Goal: Task Accomplishment & Management: Complete application form

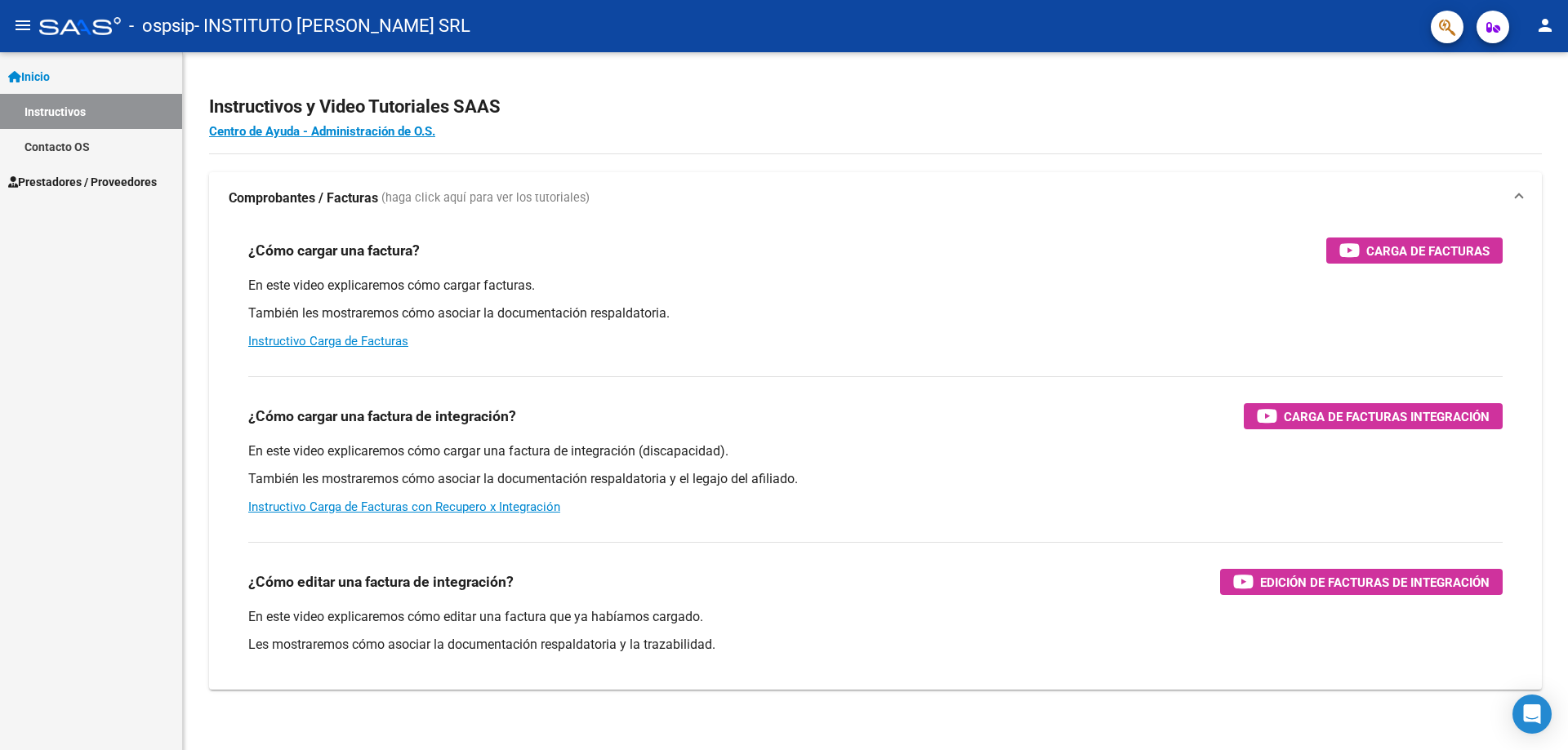
click at [62, 175] on span "Prestadores / Proveedores" at bounding box center [83, 183] width 149 height 18
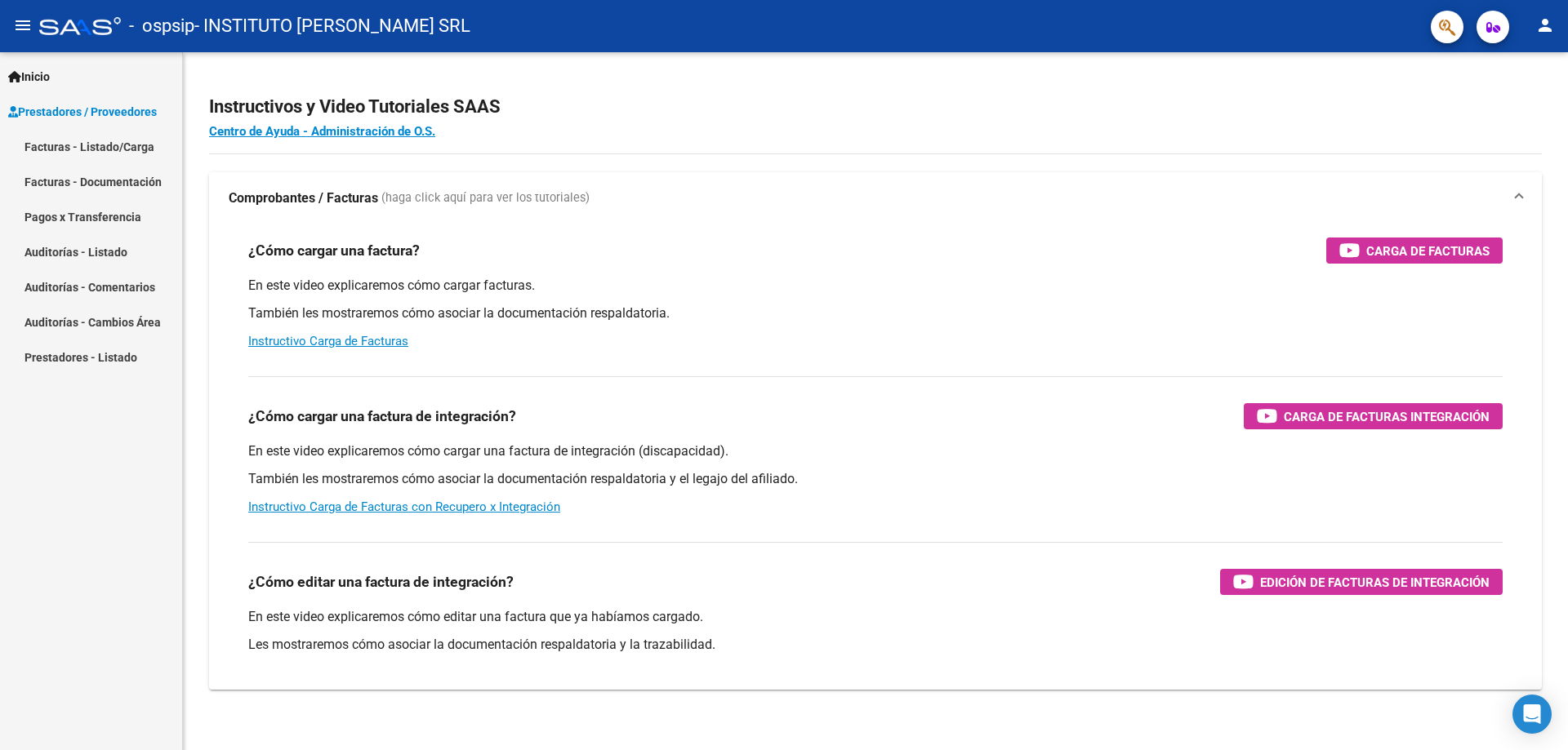
click at [94, 140] on link "Facturas - Listado/Carga" at bounding box center [91, 147] width 182 height 35
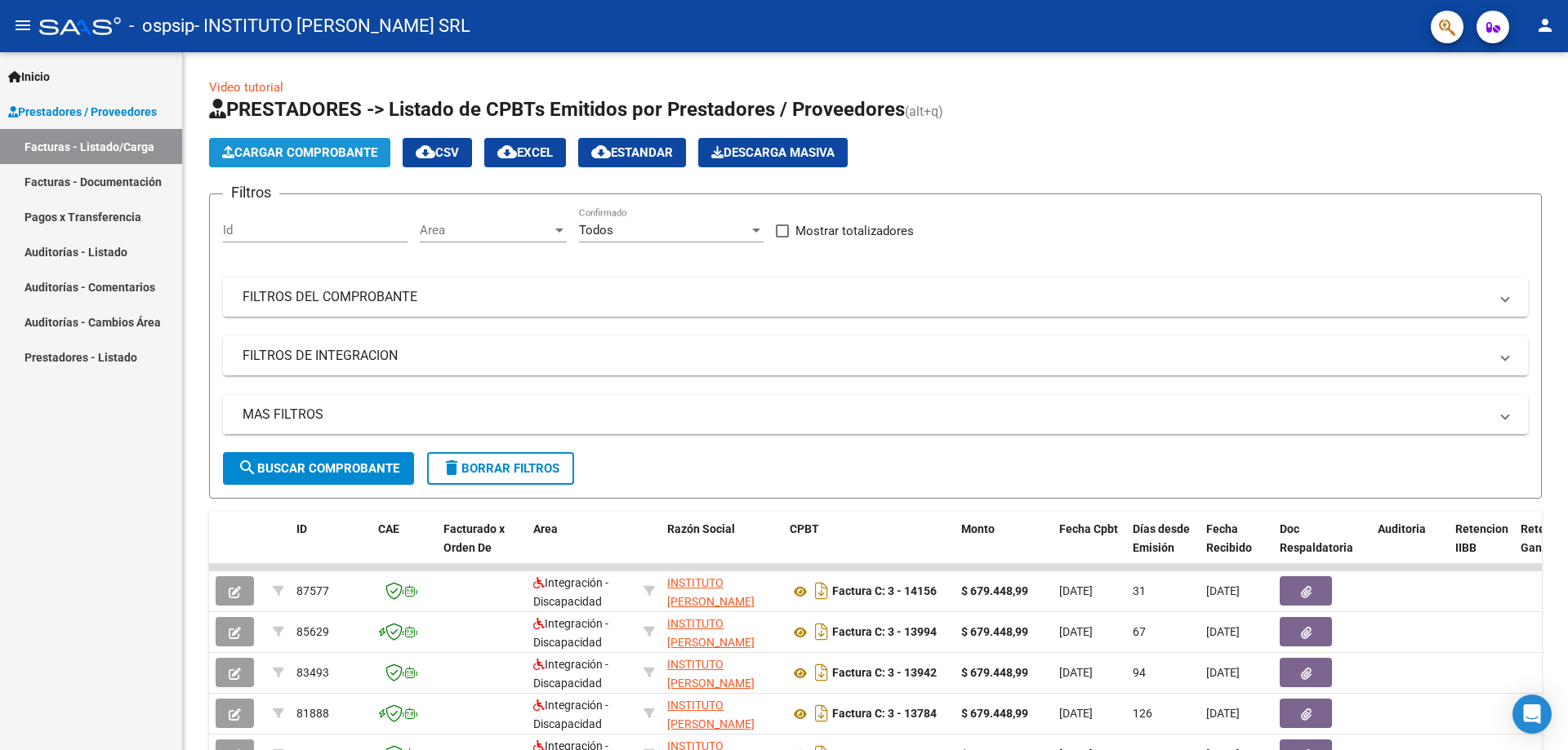
click at [286, 152] on span "Cargar Comprobante" at bounding box center [299, 152] width 155 height 15
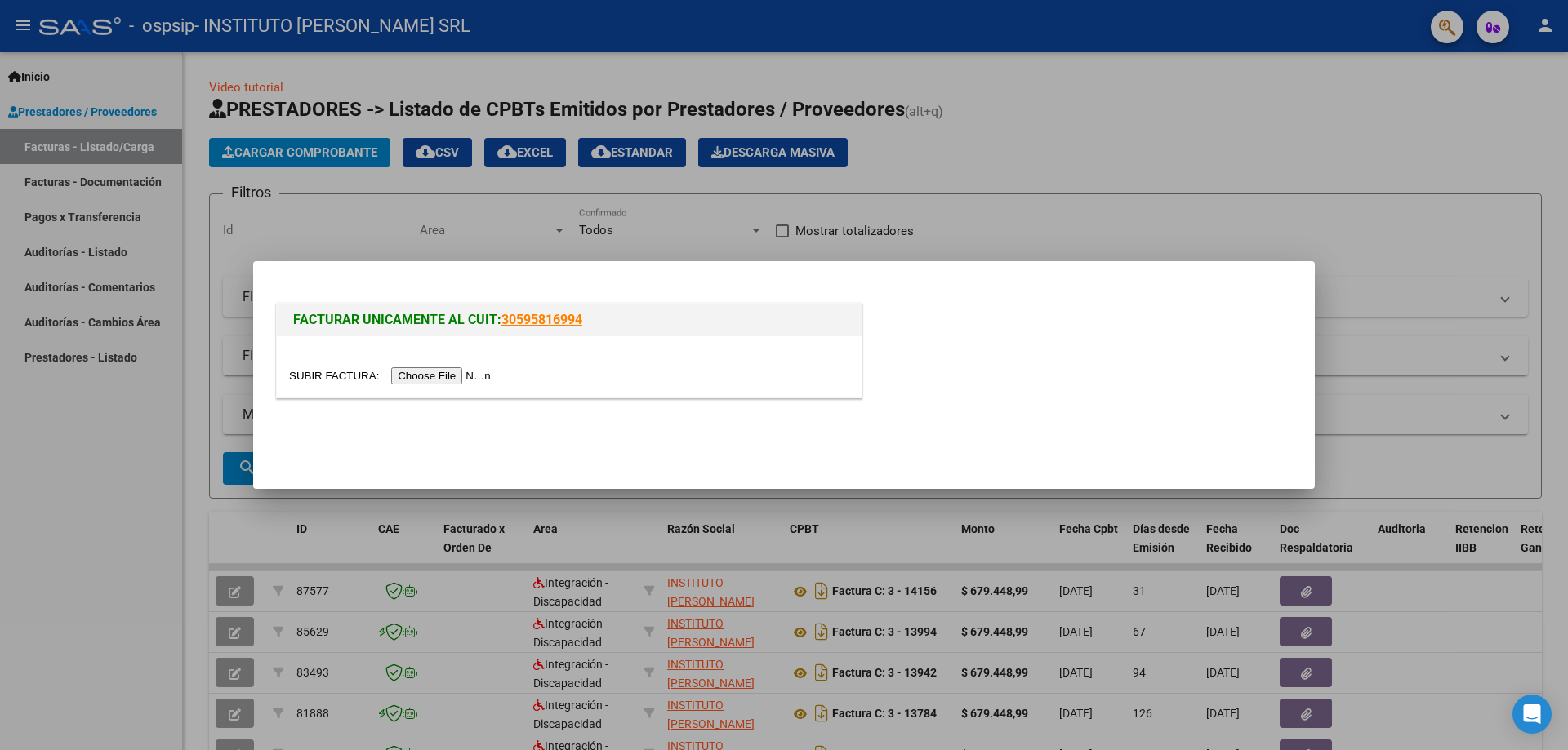
click at [449, 375] on input "file" at bounding box center [392, 375] width 207 height 17
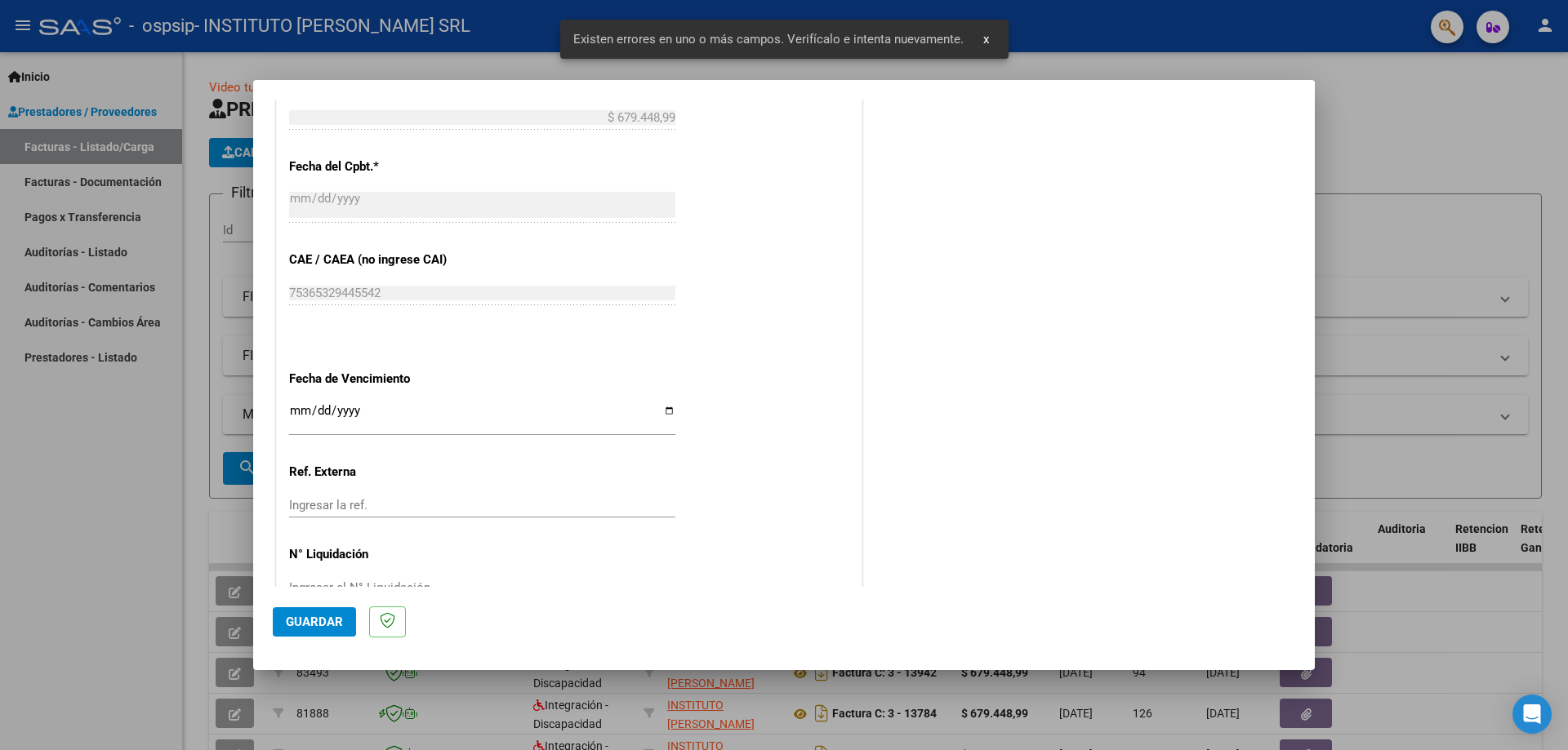
scroll to position [991, 0]
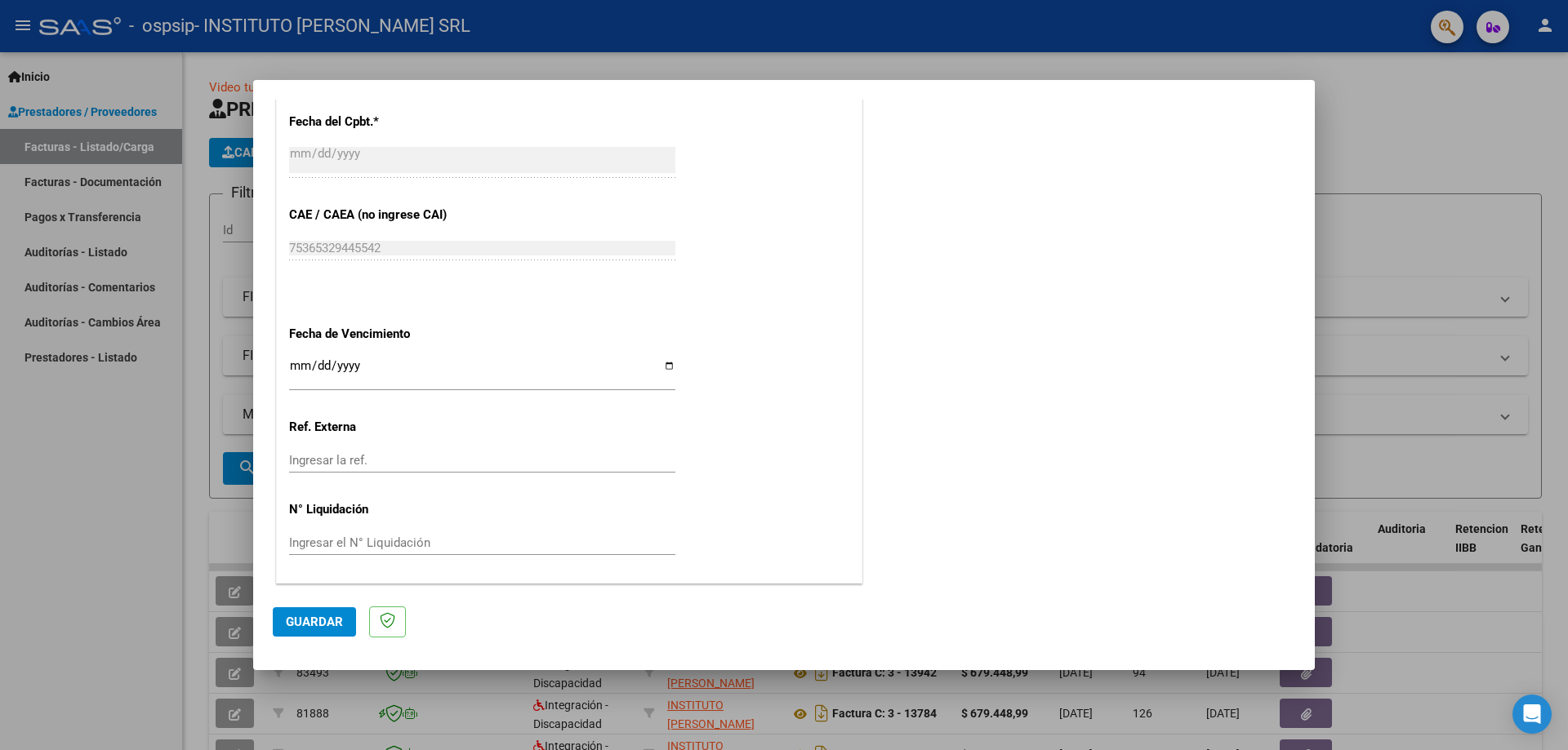
click at [319, 600] on mat-dialog-actions "Guardar" at bounding box center [784, 619] width 1022 height 64
click at [318, 608] on button "Guardar" at bounding box center [314, 622] width 84 height 29
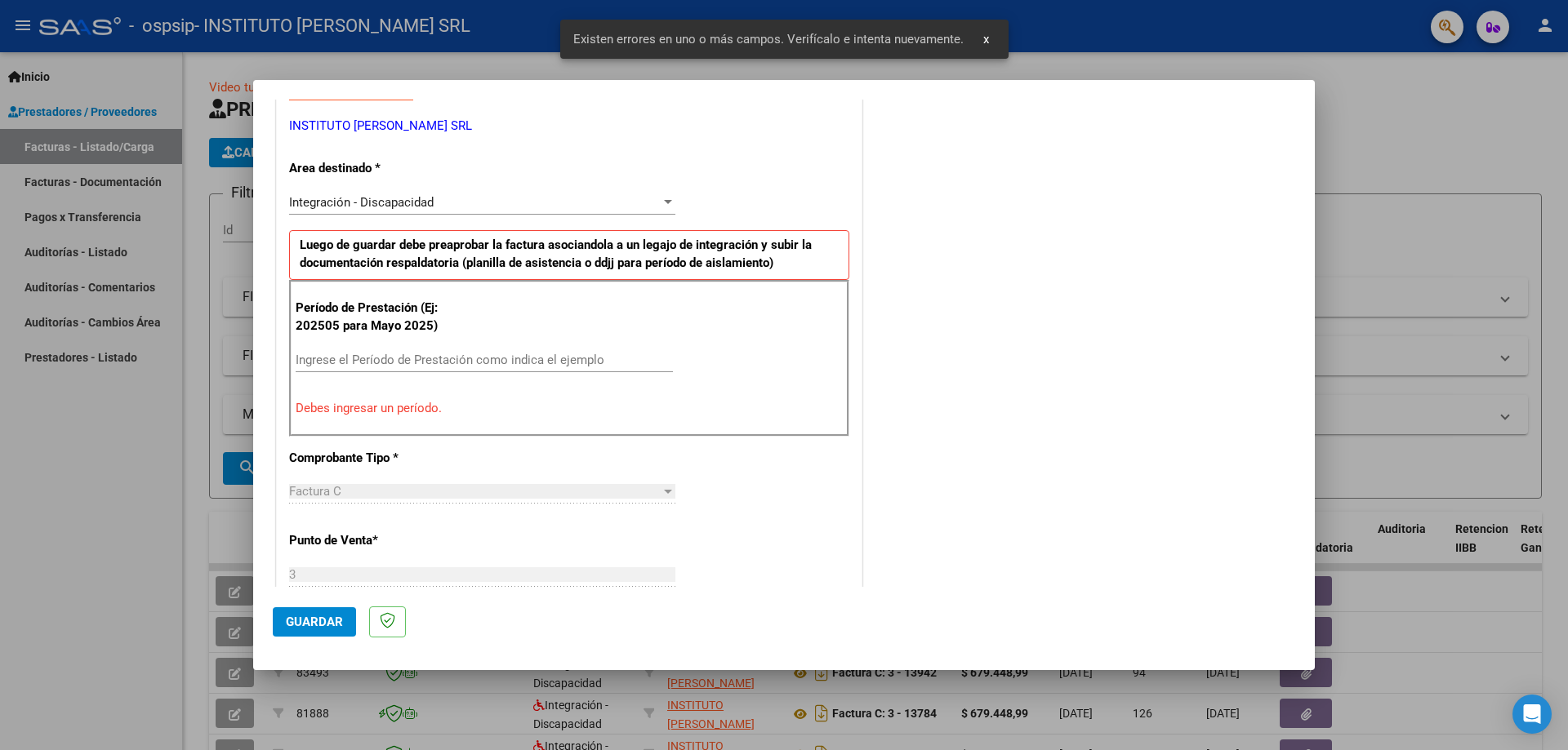
click at [345, 364] on input "Ingrese el Período de Prestación como indica el ejemplo" at bounding box center [484, 360] width 378 height 15
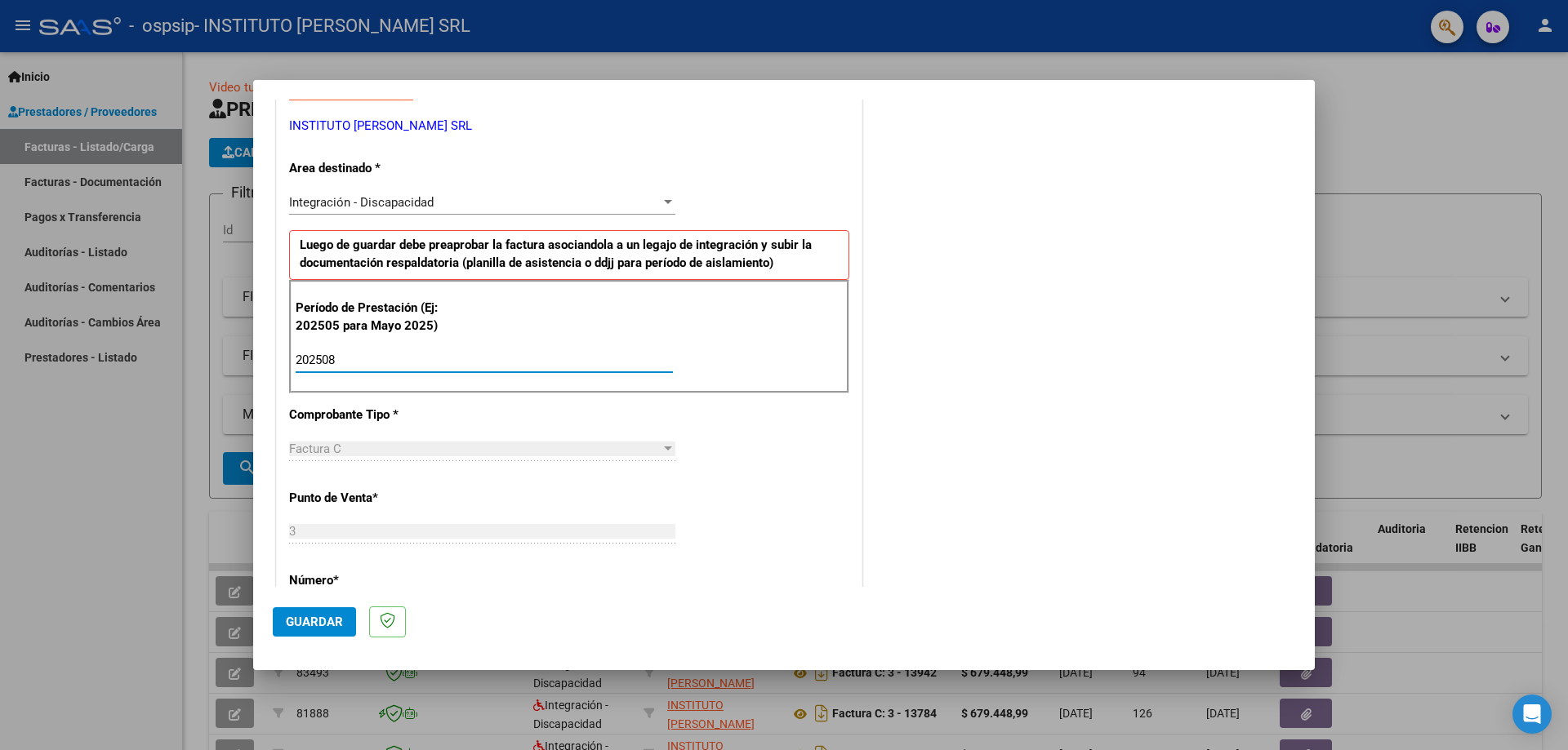
type input "202508"
click at [311, 610] on button "Guardar" at bounding box center [314, 622] width 84 height 29
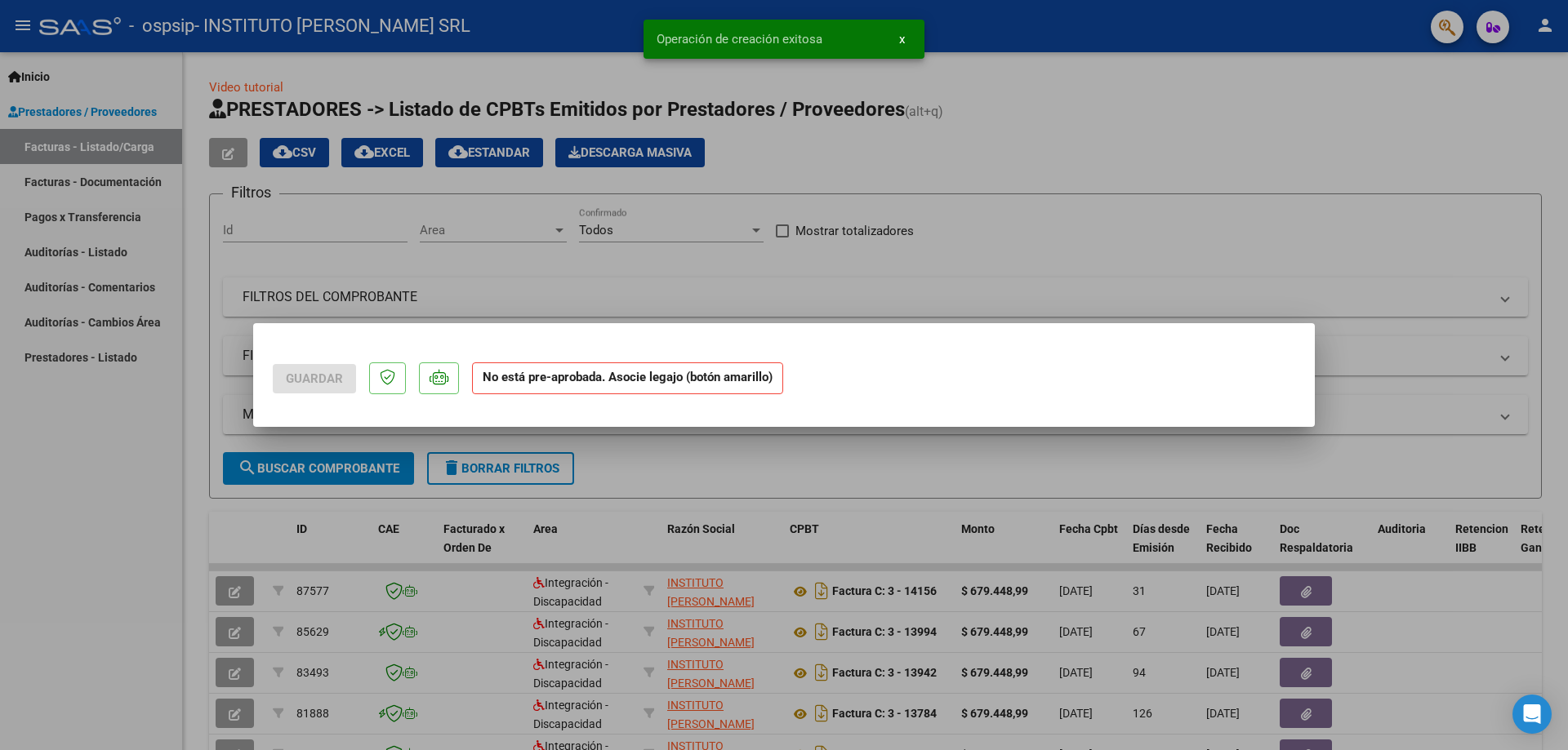
scroll to position [0, 0]
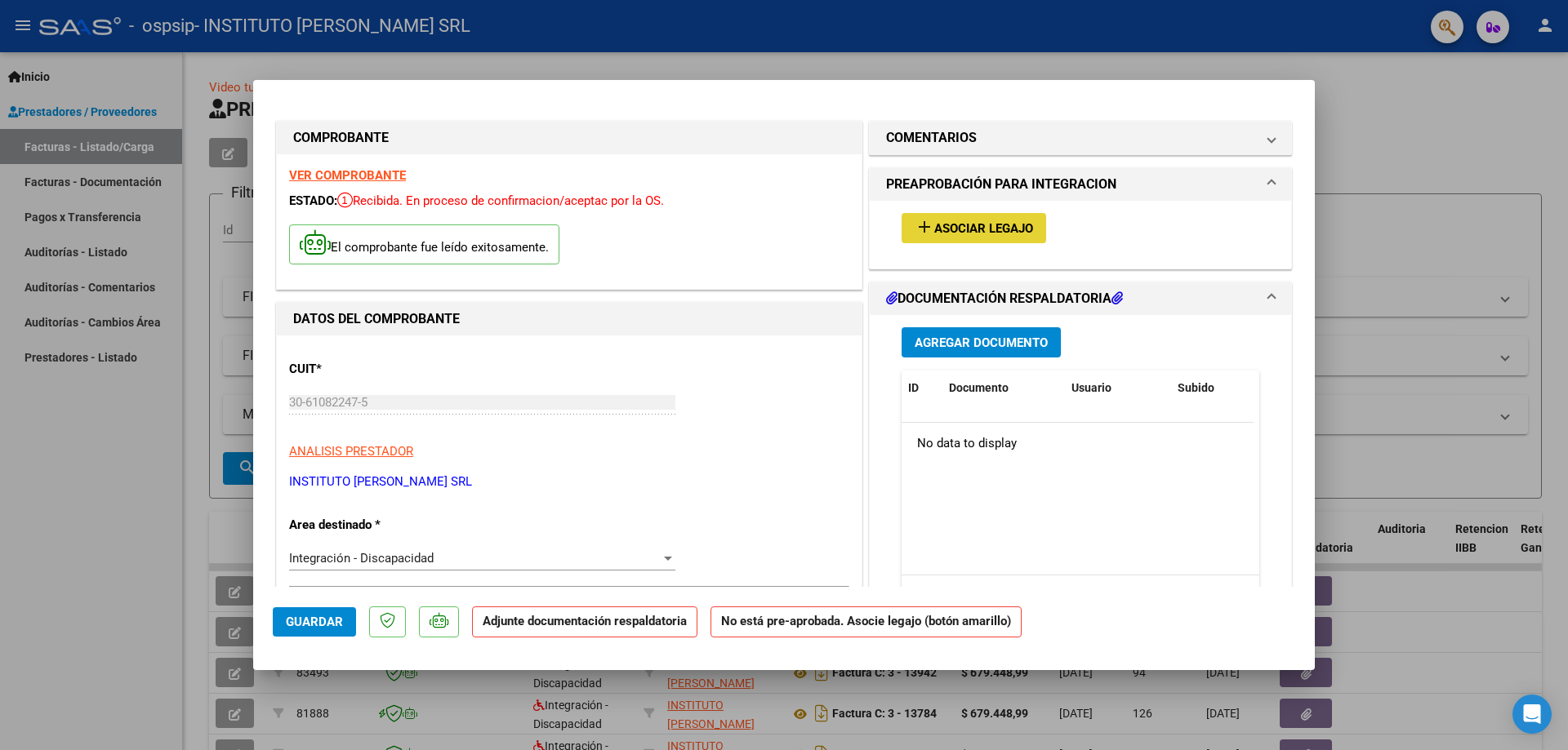
click at [978, 231] on span "Asociar Legajo" at bounding box center [984, 229] width 99 height 15
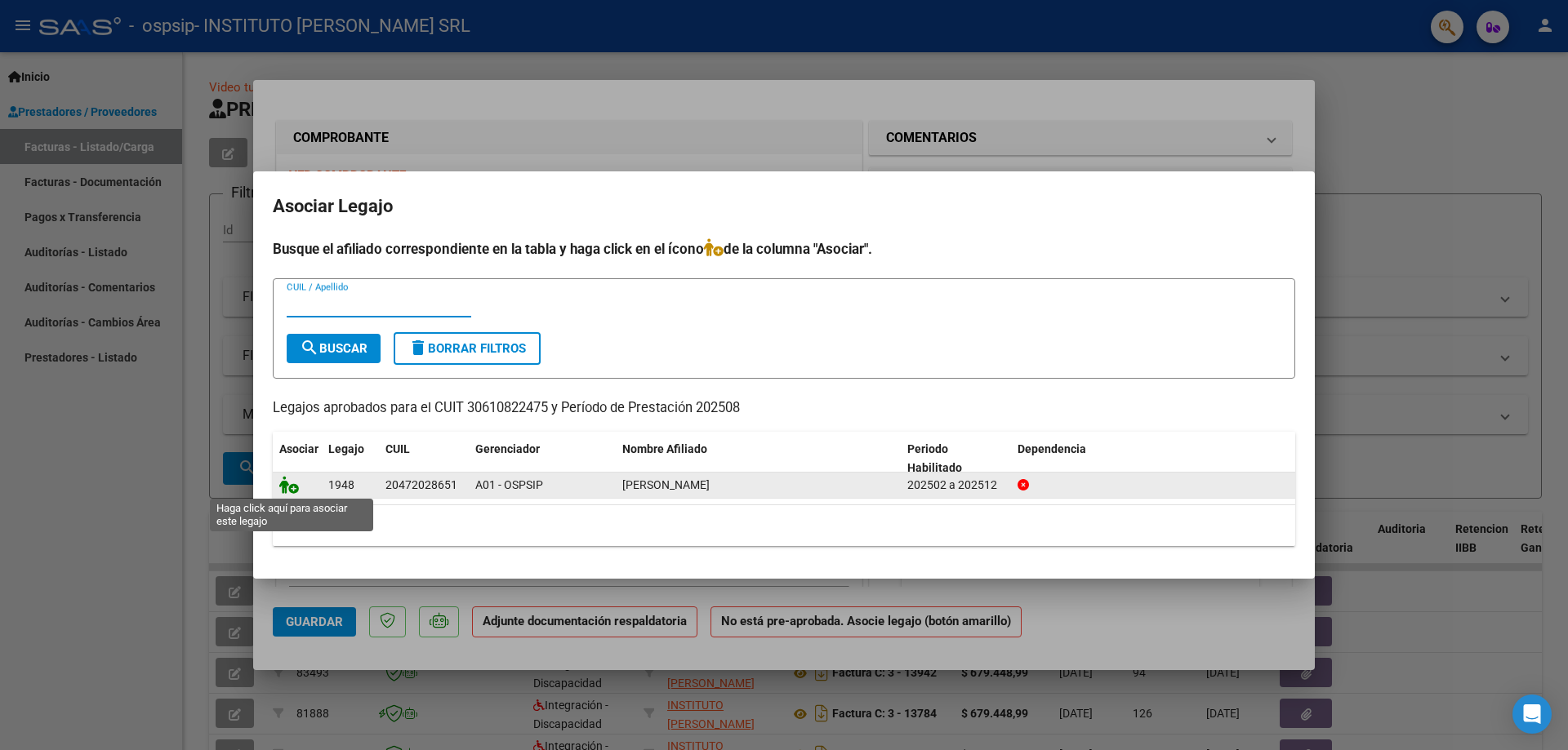
click at [285, 483] on icon at bounding box center [288, 485] width 19 height 18
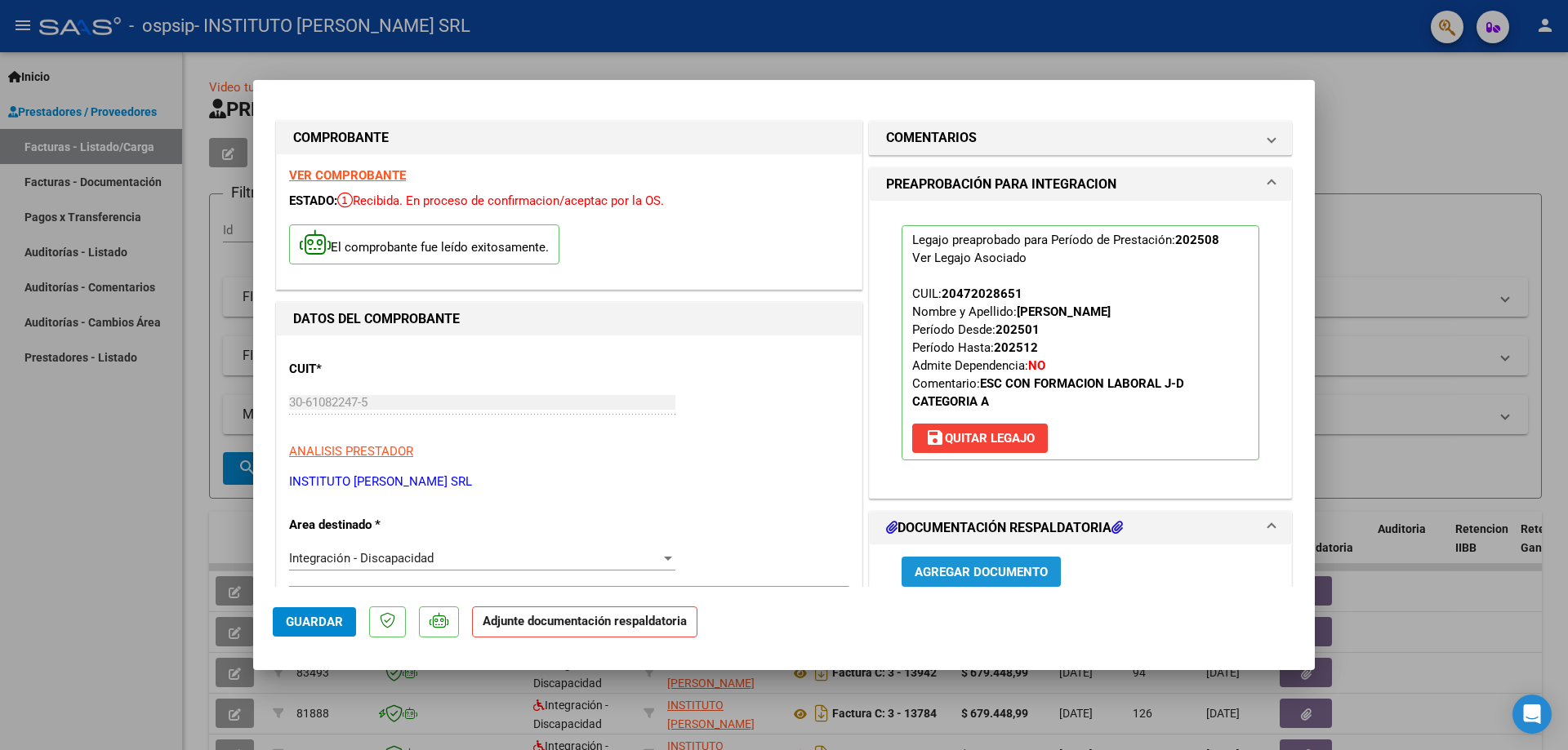
click at [1007, 565] on span "Agregar Documento" at bounding box center [981, 572] width 133 height 15
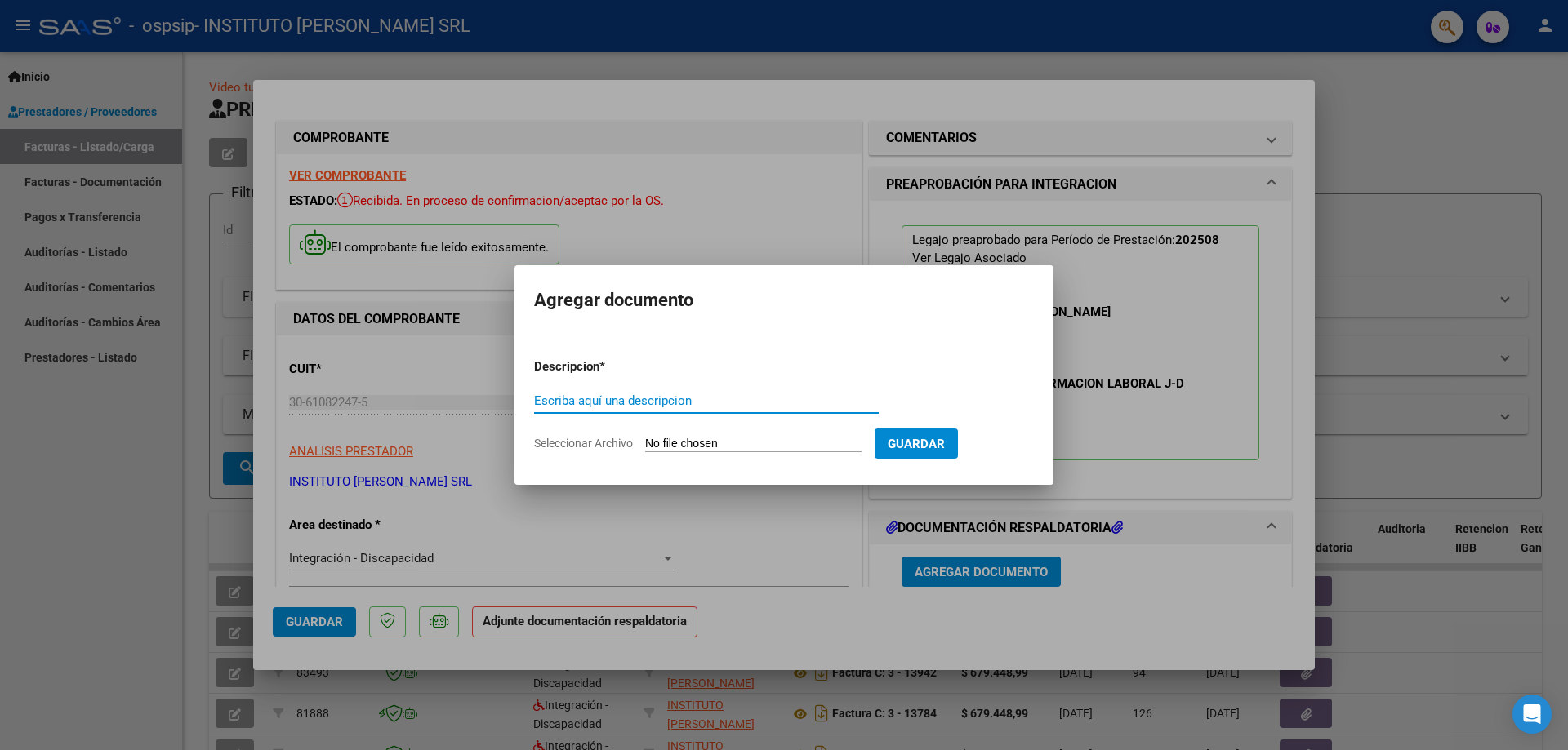
click at [665, 445] on input "Seleccionar Archivo" at bounding box center [754, 444] width 217 height 16
type input "C:\fakepath\ASIS OSPSIP [PERSON_NAME][DATE].pdf"
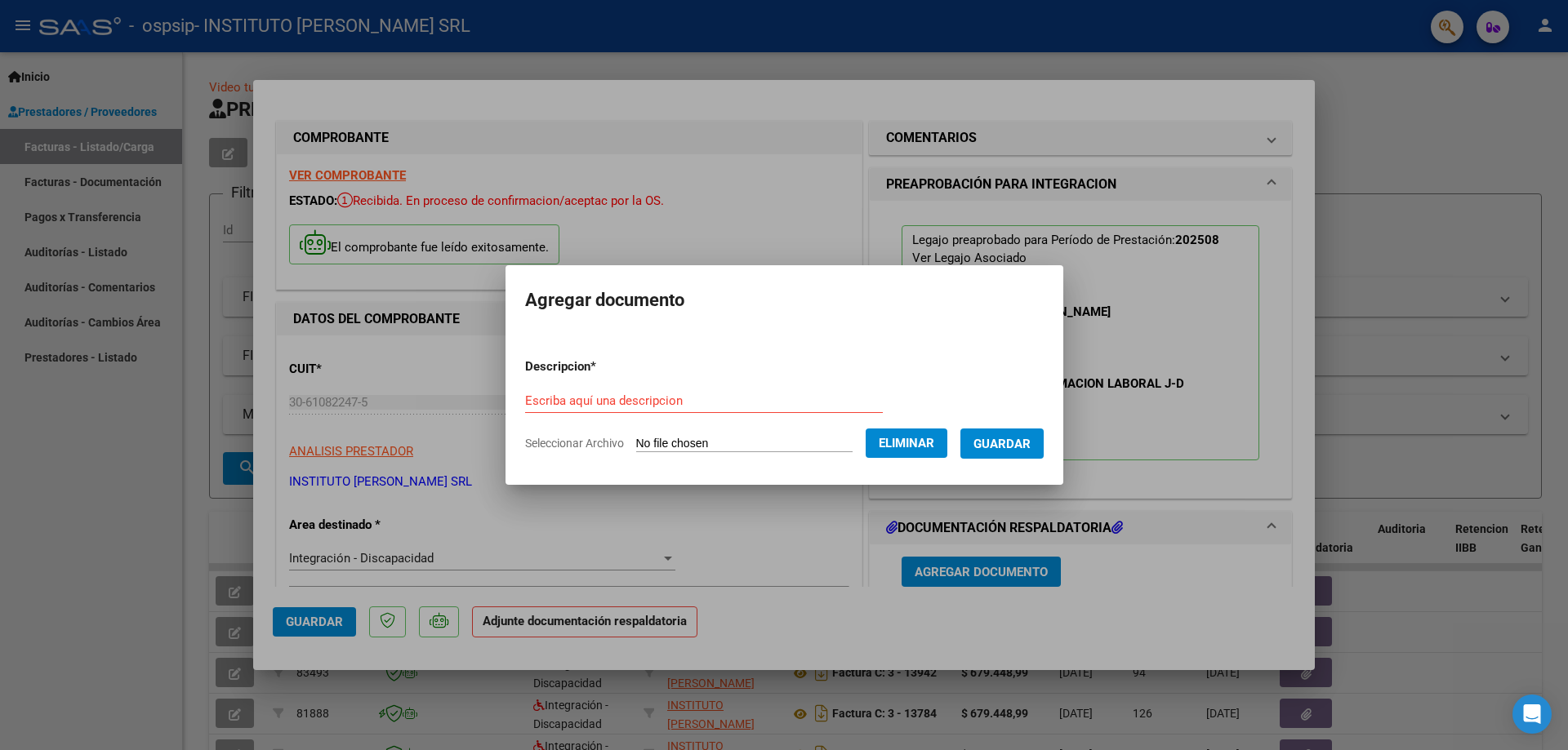
click at [655, 386] on form "Descripcion * Escriba aquí una descripcion Seleccionar Archivo Eliminar Guardar" at bounding box center [784, 405] width 519 height 119
click at [658, 392] on div "Escriba aquí una descripcion" at bounding box center [704, 400] width 357 height 25
type input "ASISTENCIA AGOSTO 2025"
click at [1040, 431] on button "Guardar" at bounding box center [1002, 443] width 84 height 30
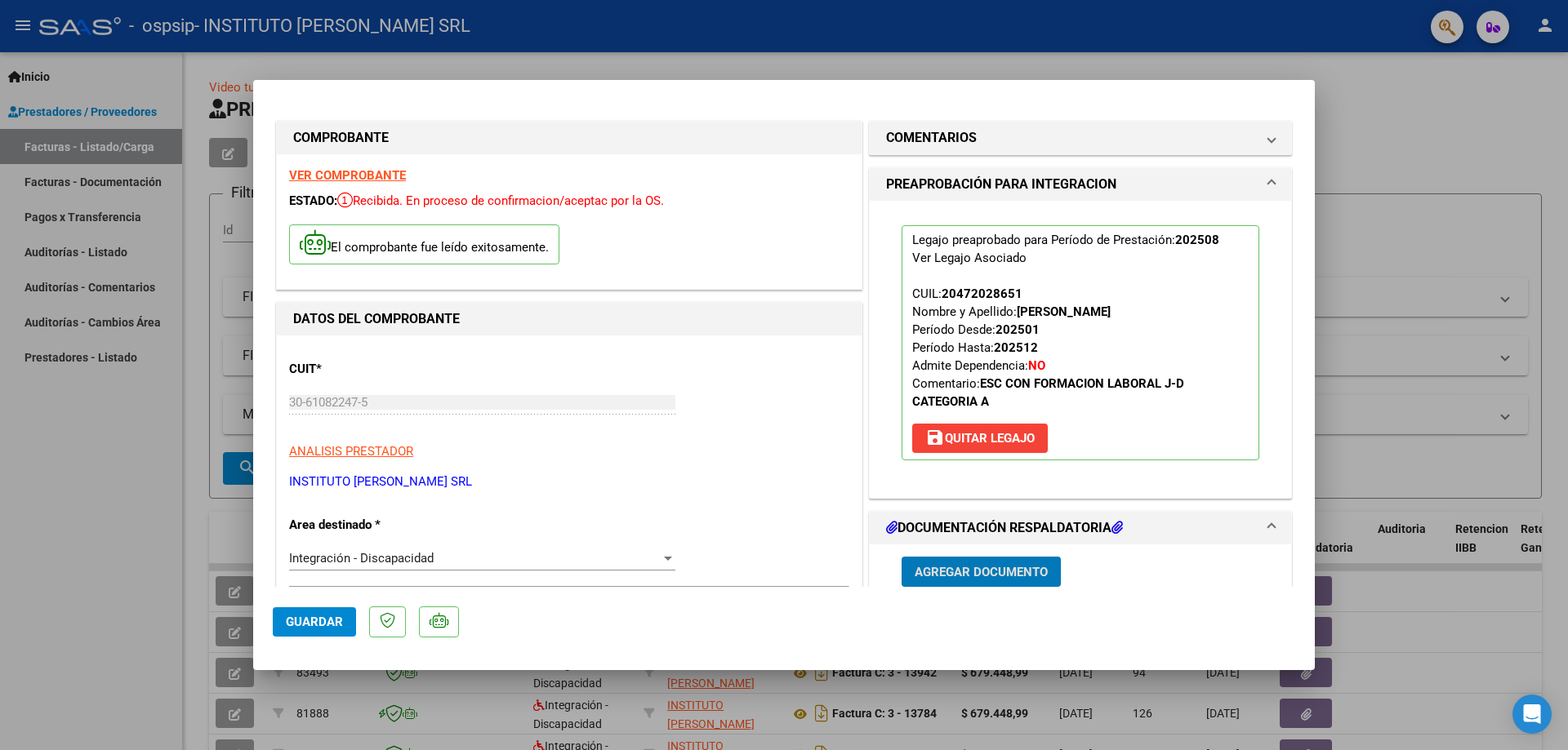
click at [1005, 565] on span "Agregar Documento" at bounding box center [981, 572] width 133 height 15
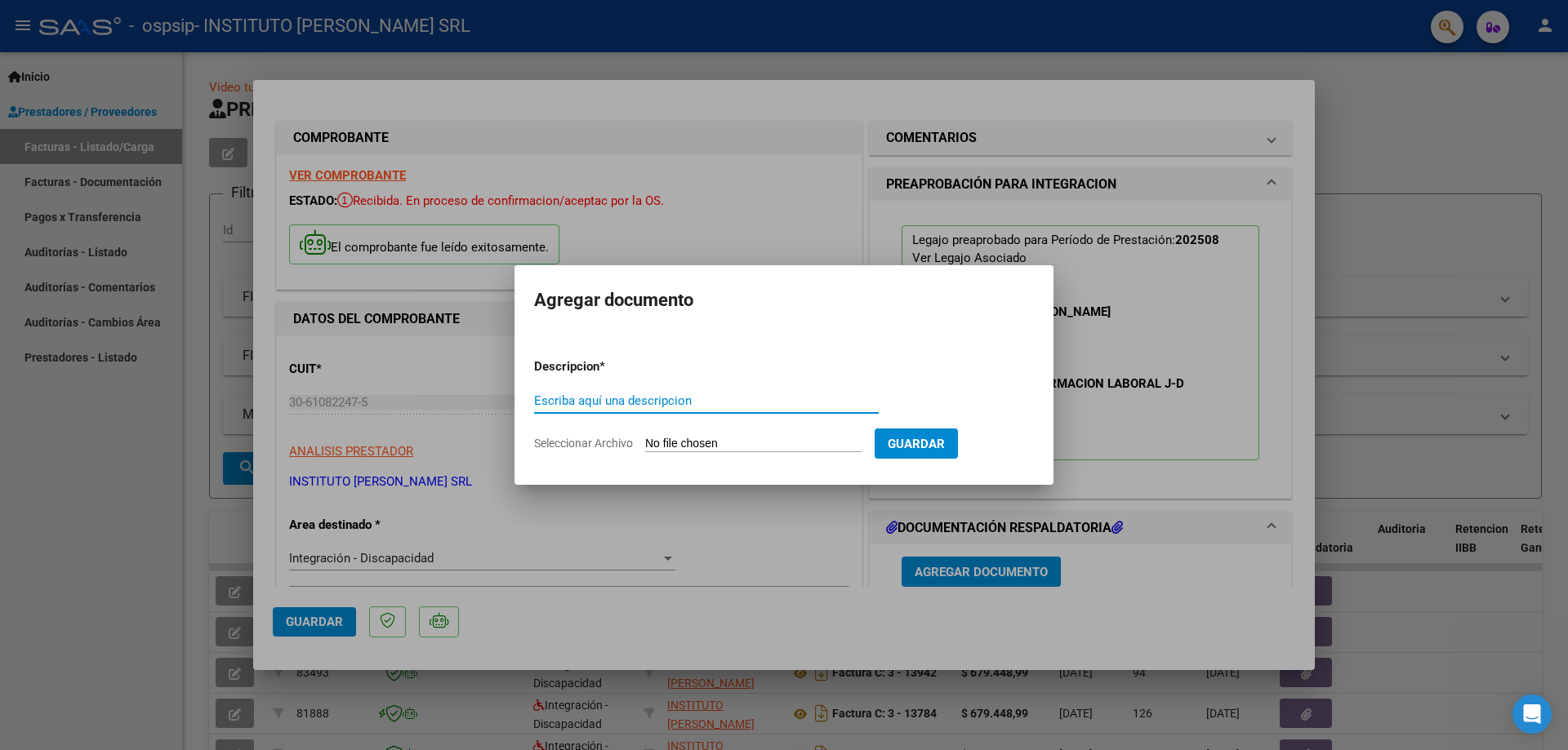
click at [751, 151] on div at bounding box center [784, 375] width 1568 height 750
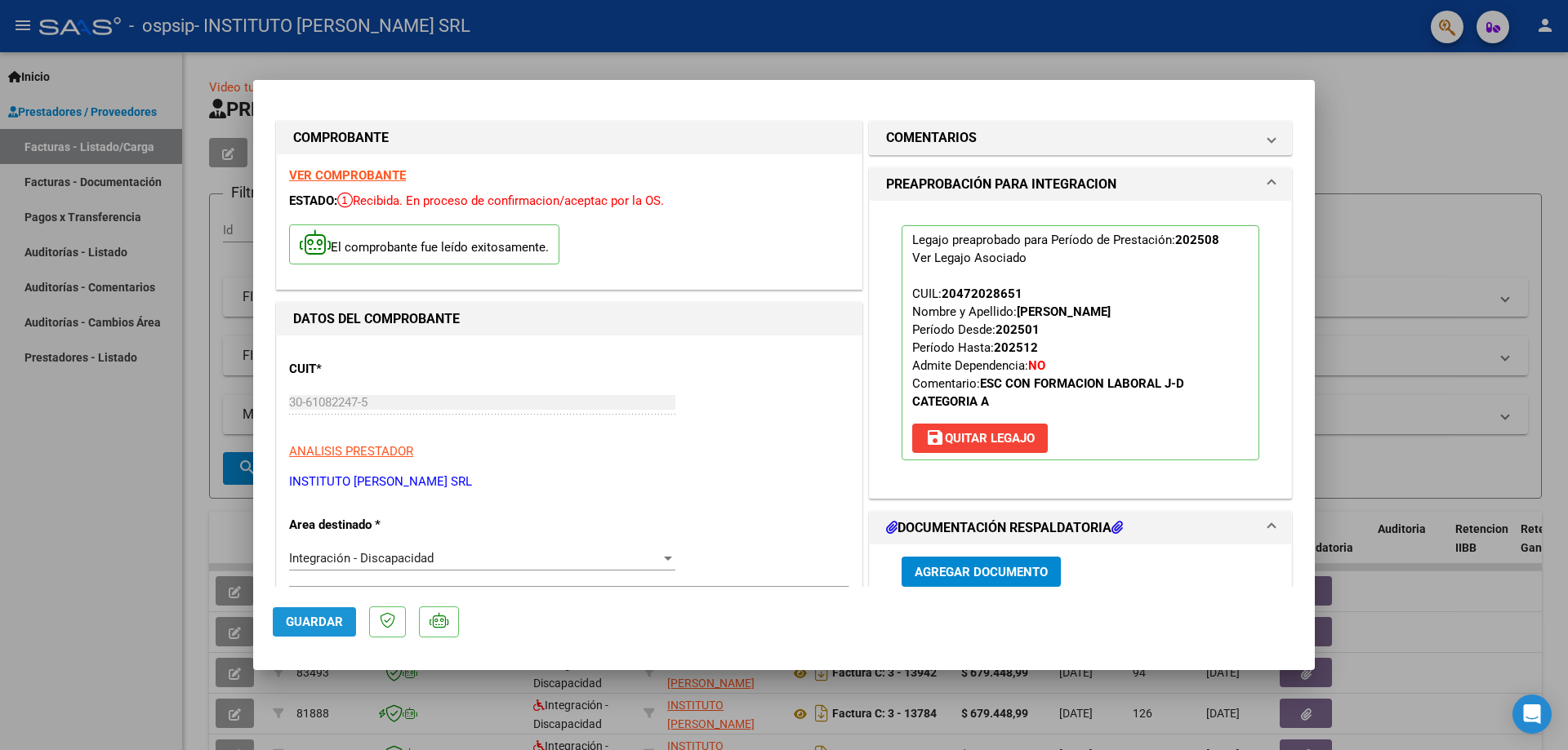
click at [333, 622] on span "Guardar" at bounding box center [314, 622] width 57 height 15
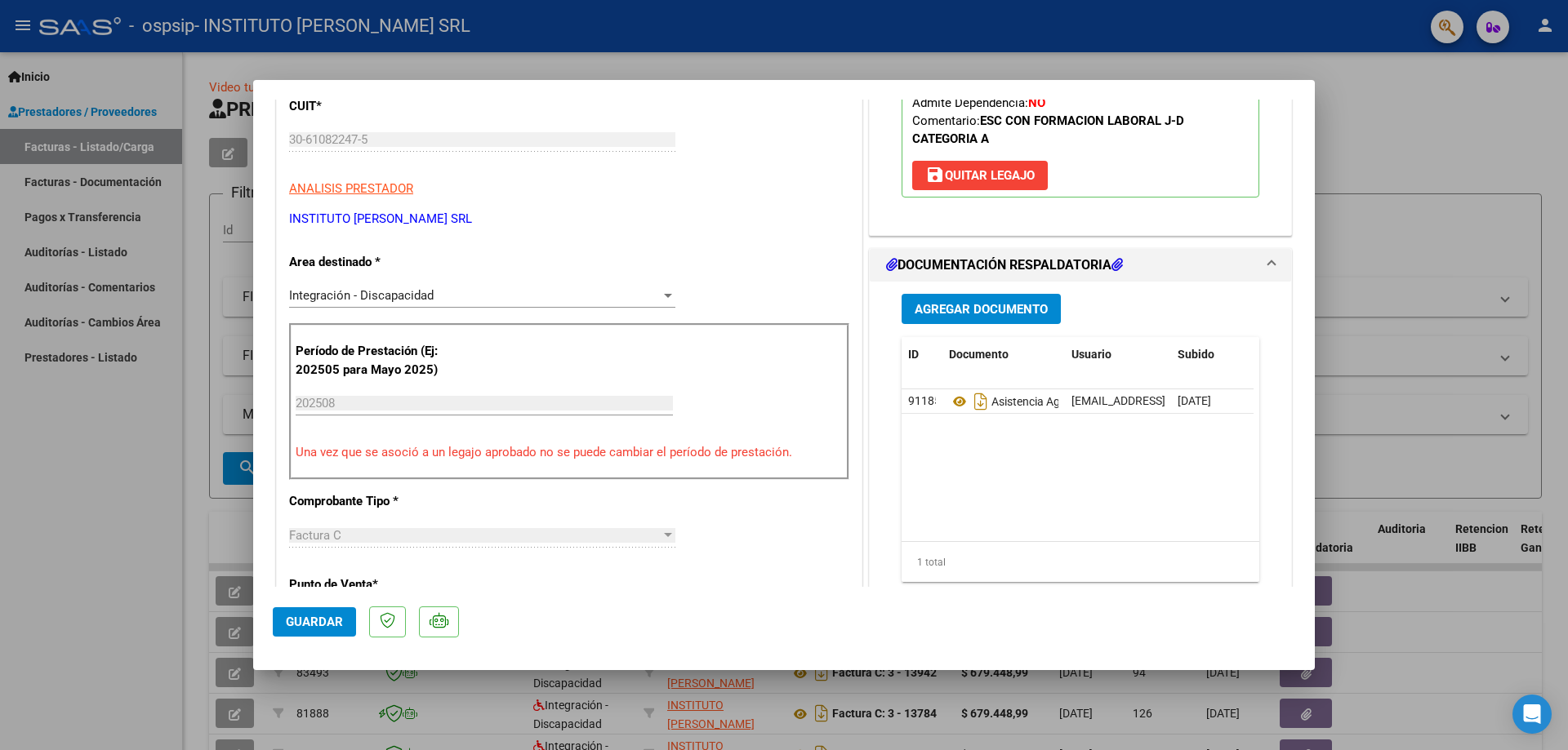
scroll to position [326, 0]
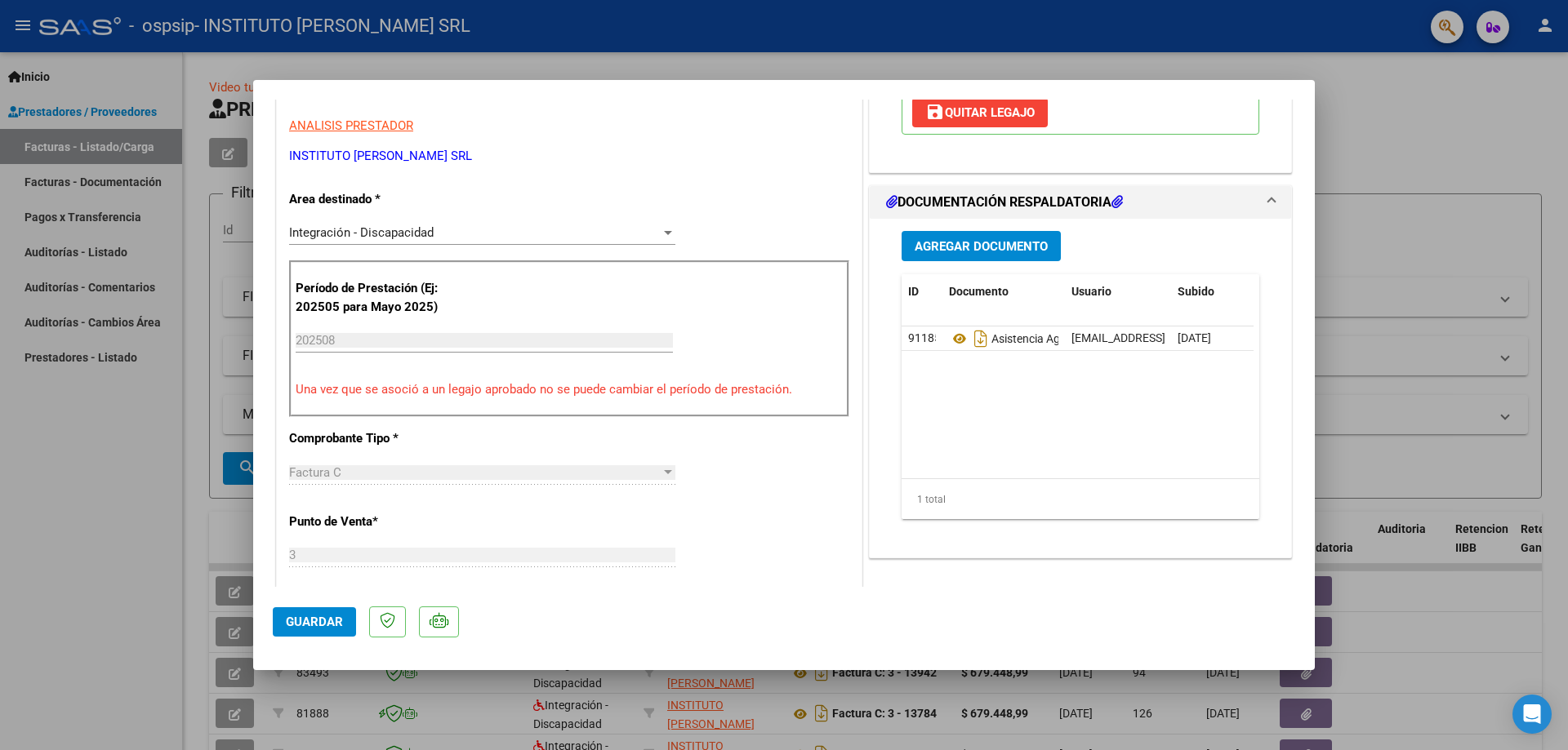
click at [322, 615] on span "Guardar" at bounding box center [314, 622] width 57 height 15
click at [1262, 32] on div at bounding box center [784, 375] width 1568 height 750
type input "$ 0,00"
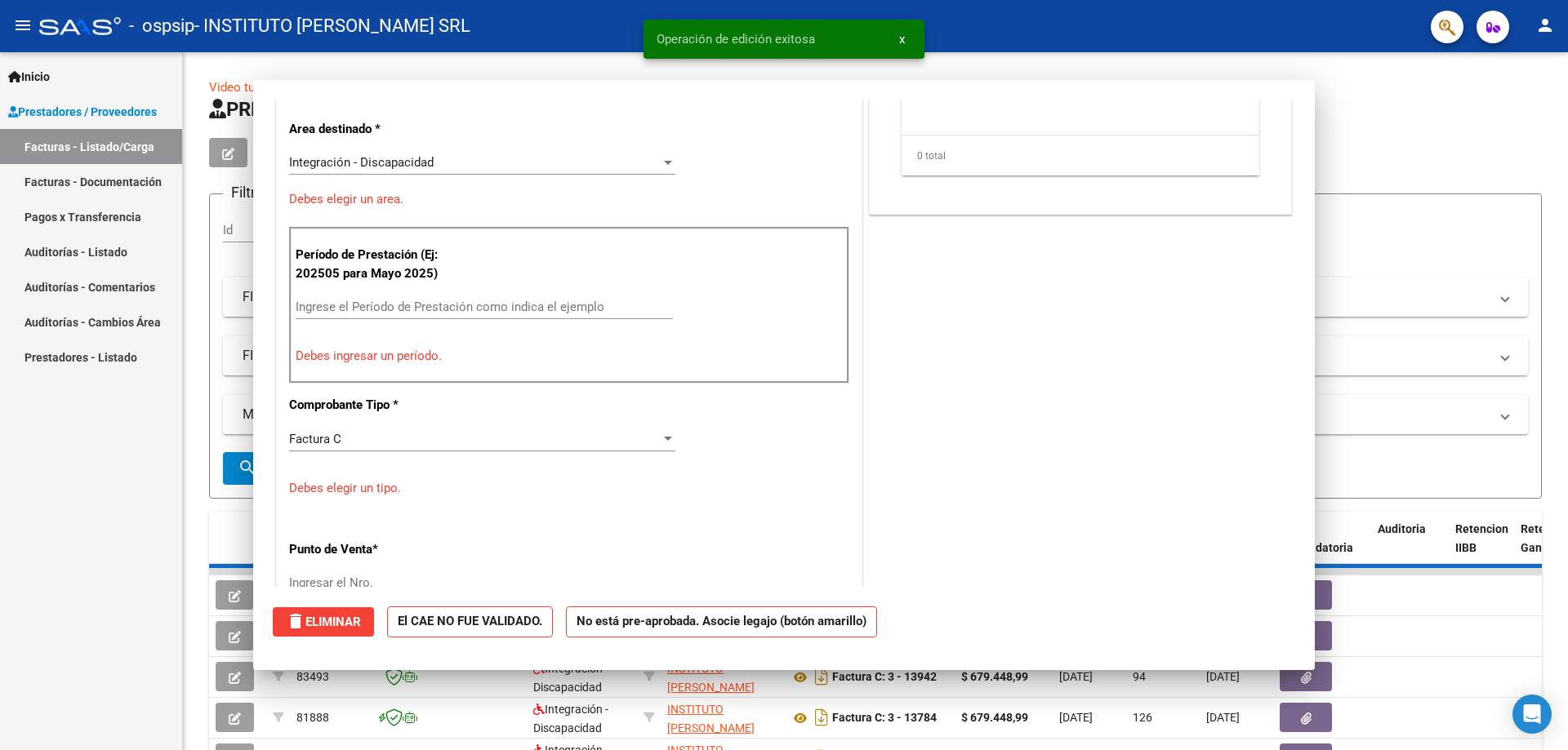
scroll to position [0, 0]
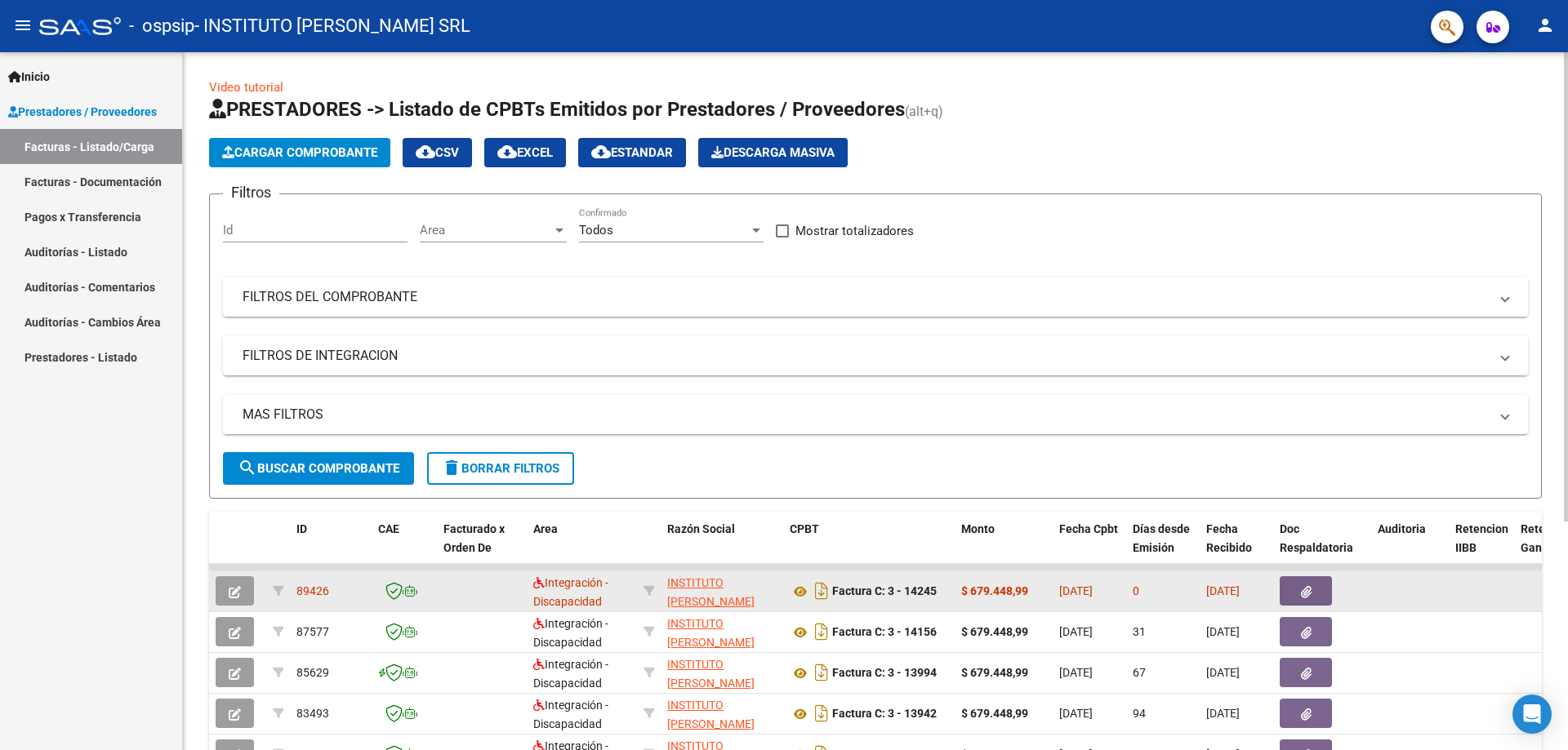
click at [1305, 591] on icon "button" at bounding box center [1307, 591] width 11 height 12
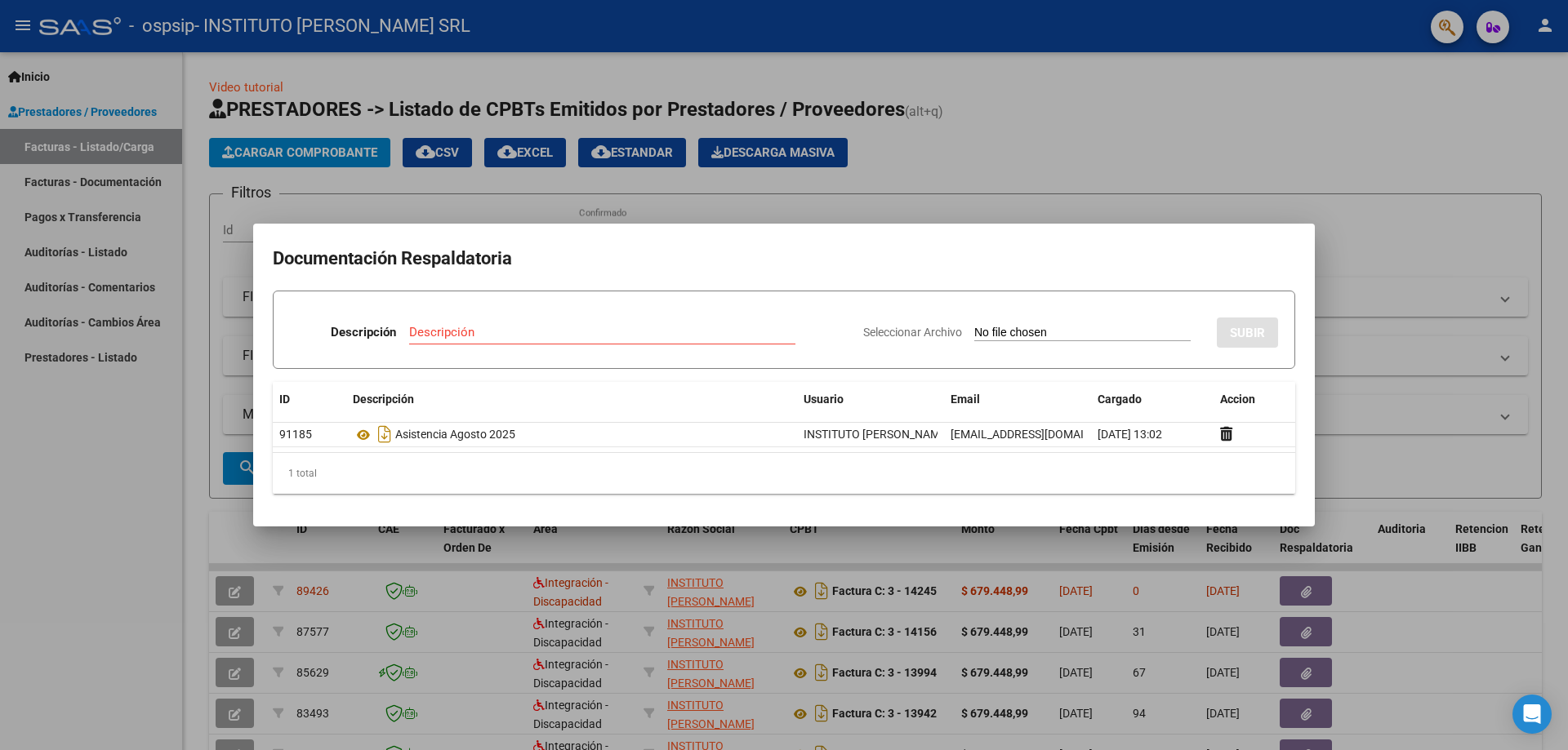
click at [94, 503] on div at bounding box center [784, 375] width 1568 height 750
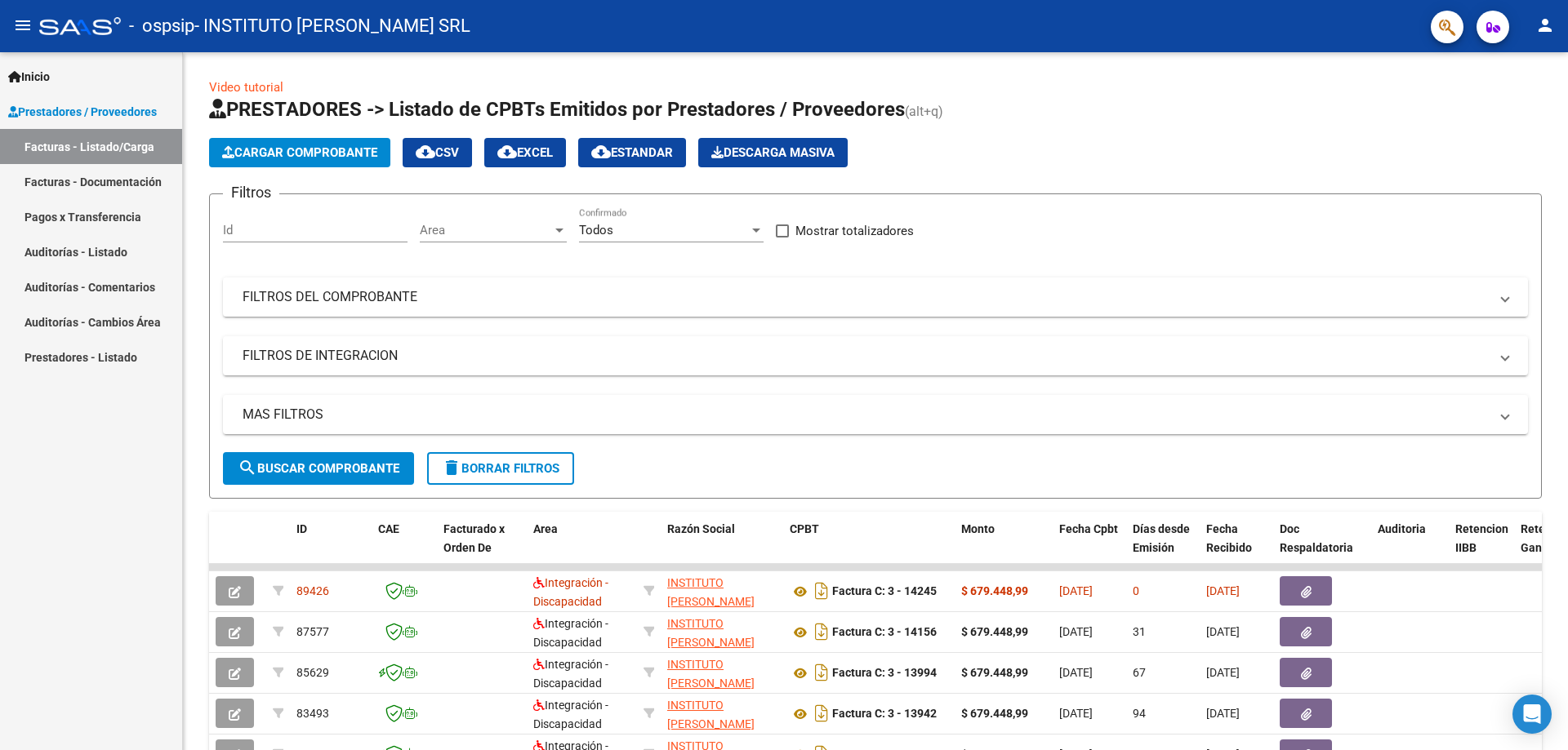
click at [1547, 29] on mat-icon "person" at bounding box center [1545, 25] width 19 height 19
click at [1521, 112] on button "exit_to_app Salir" at bounding box center [1512, 107] width 99 height 39
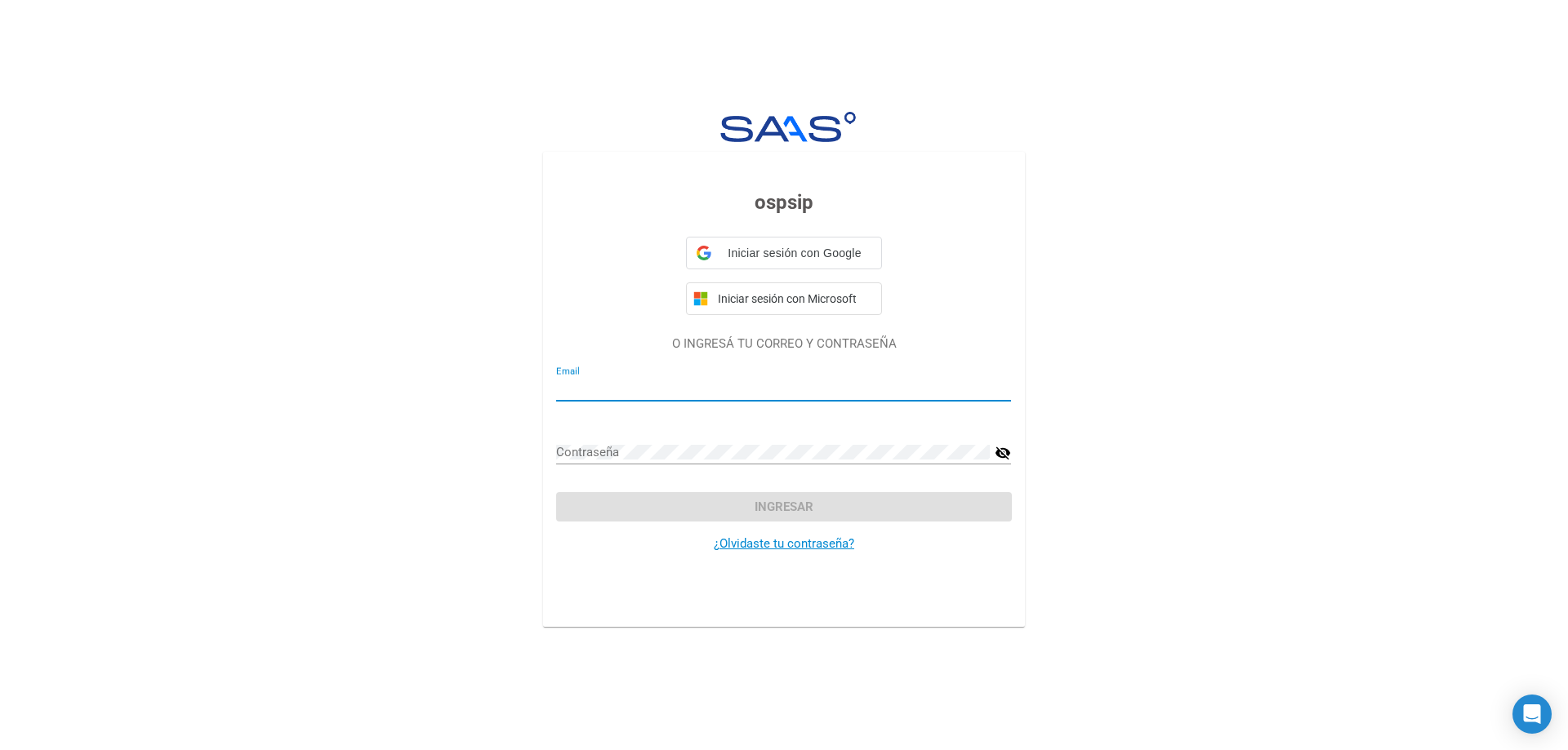
type input "SAAS POR OMINT"
